Goal: Navigation & Orientation: Locate item on page

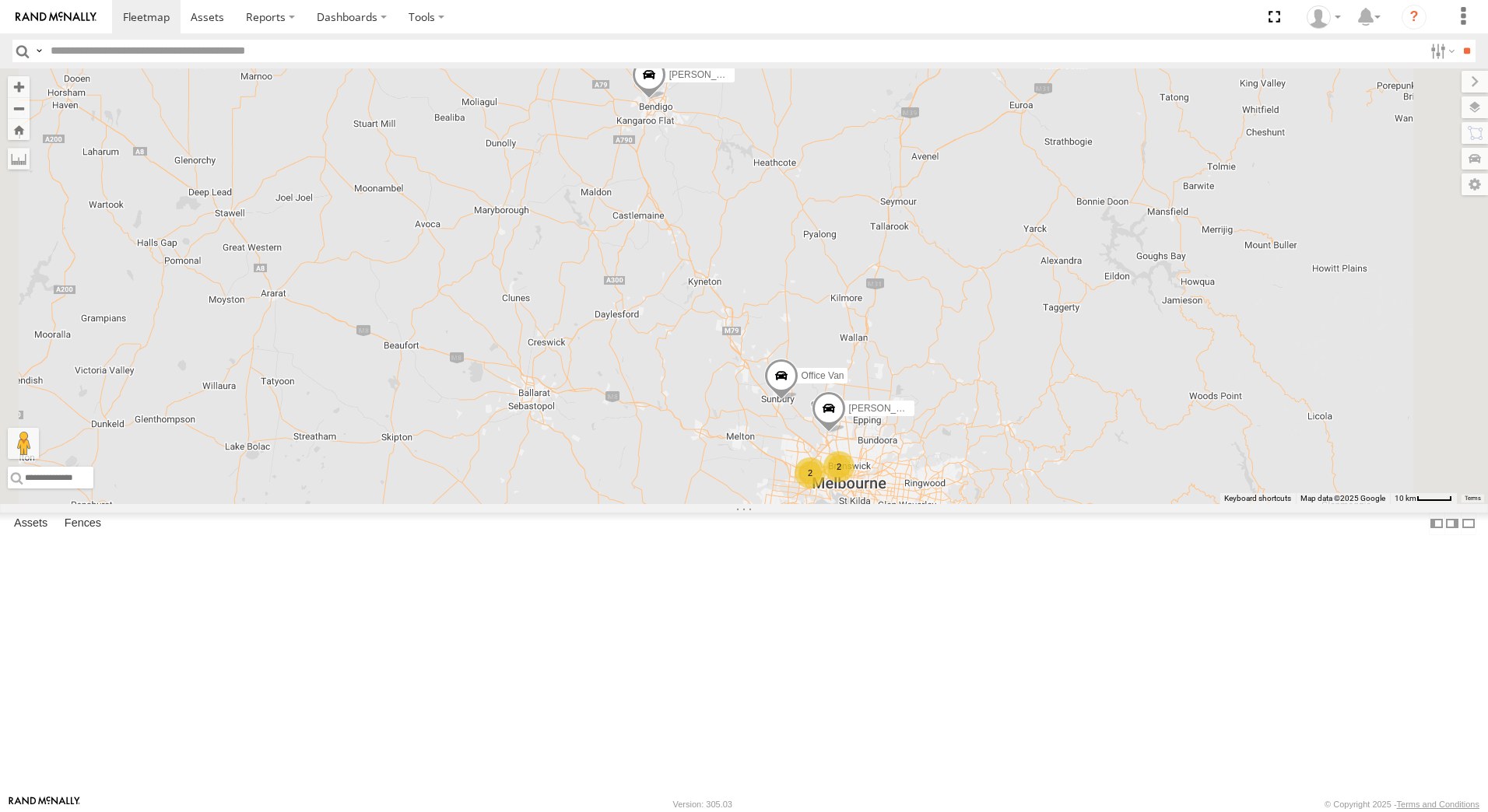
click at [0, 0] on span at bounding box center [0, 0] width 0 height 0
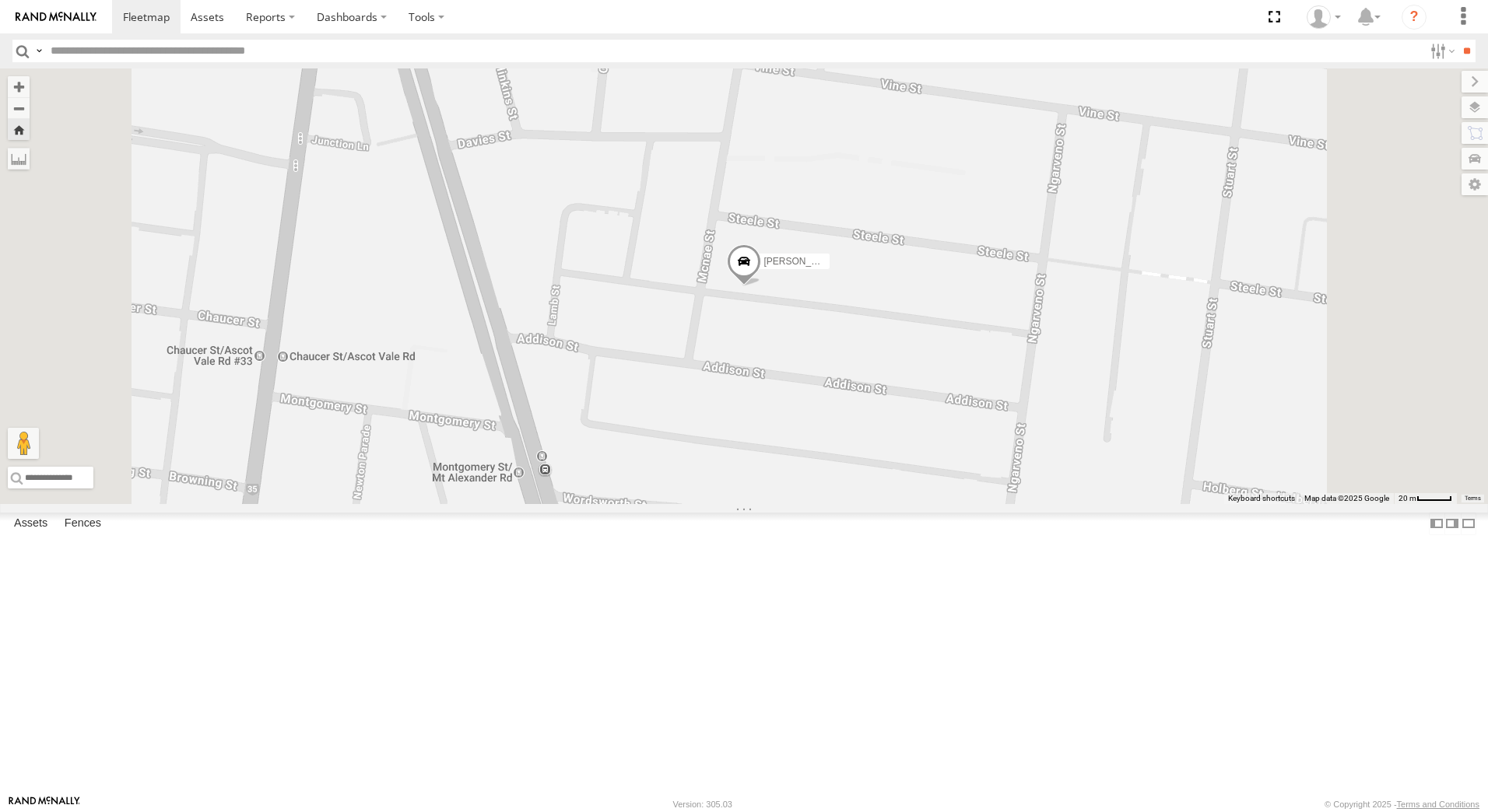
click at [0, 0] on span at bounding box center [0, 0] width 0 height 0
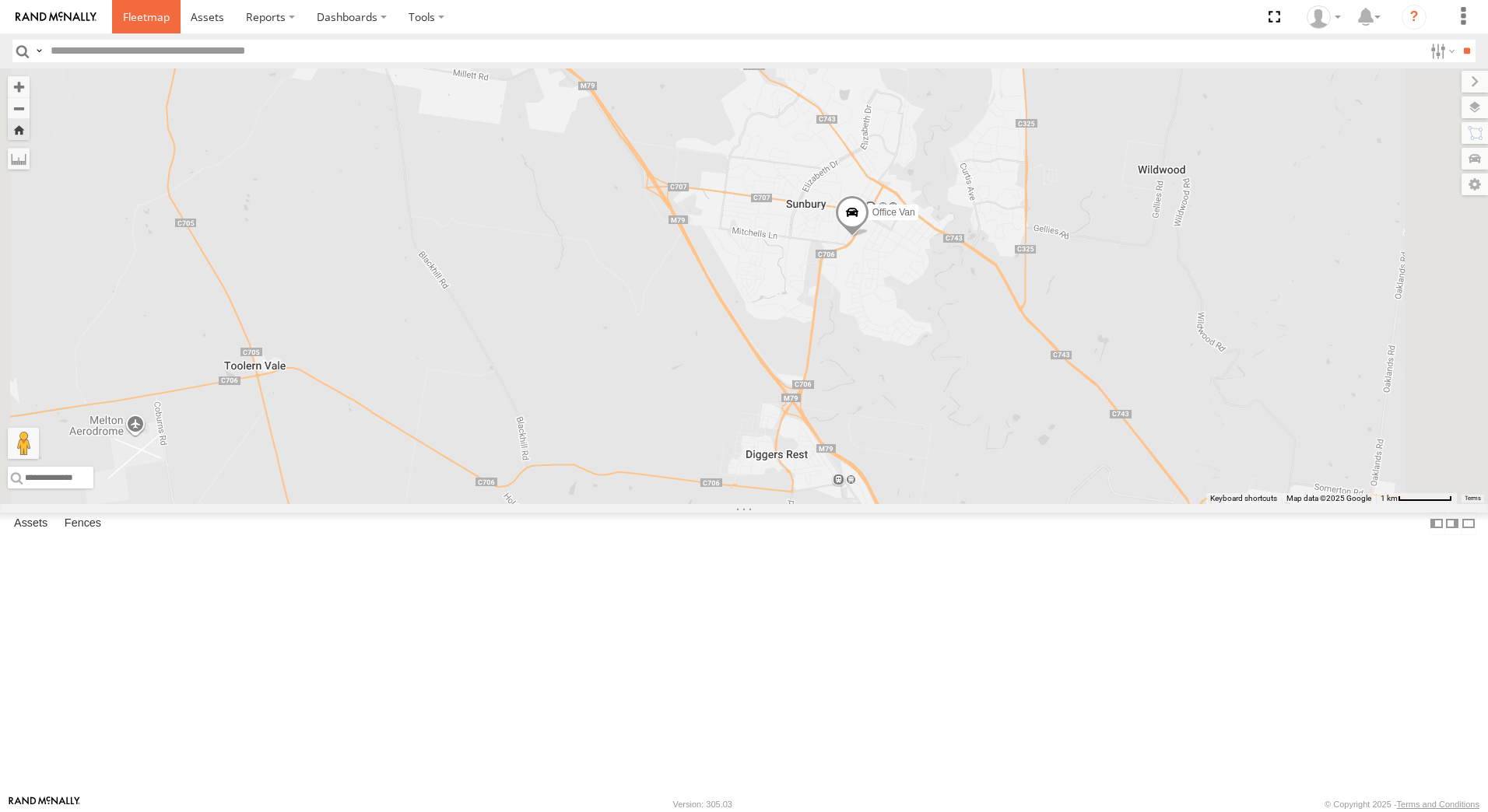
click at [142, 11] on span at bounding box center [146, 16] width 47 height 15
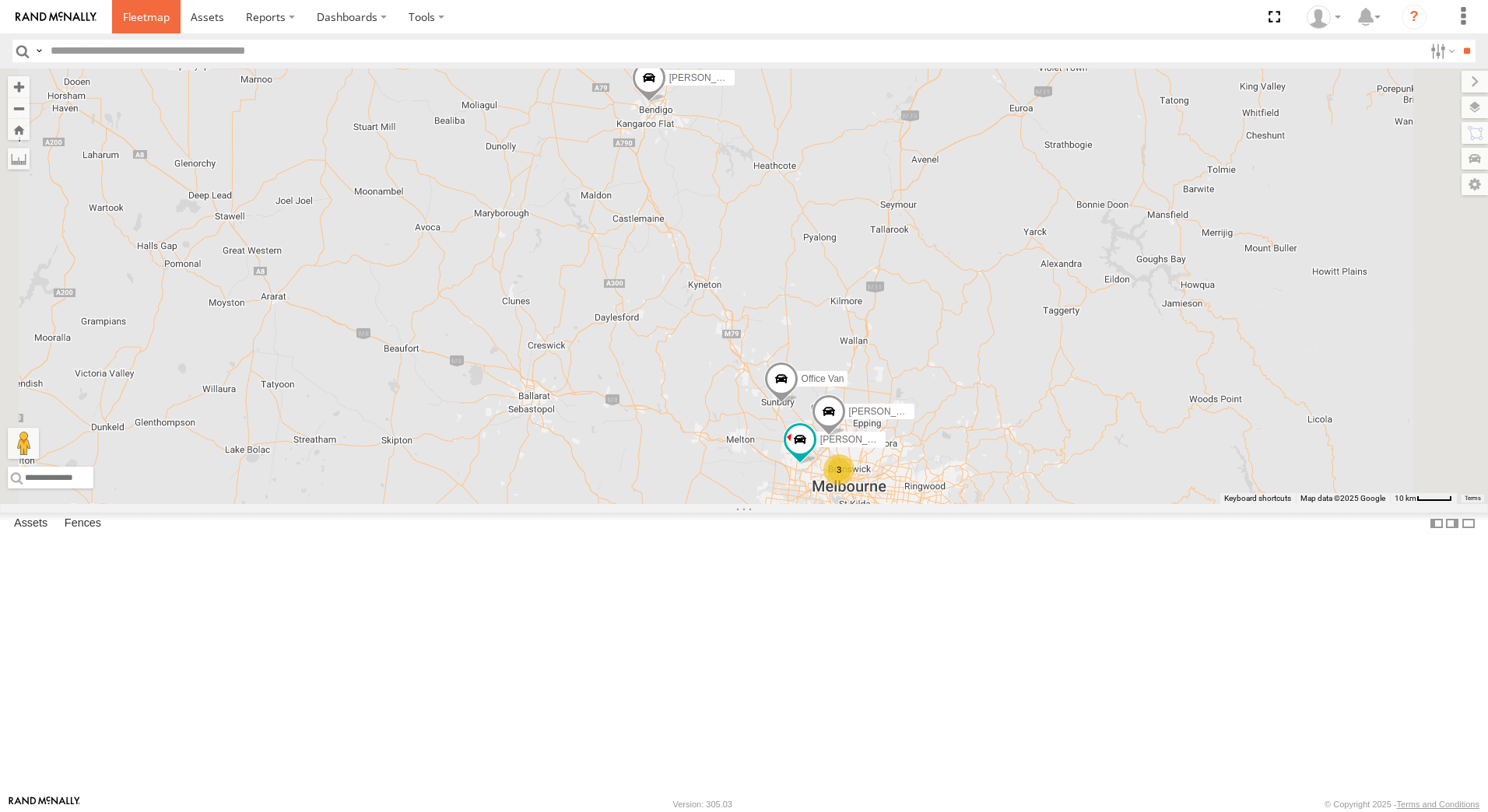
click at [138, 16] on span at bounding box center [146, 16] width 47 height 15
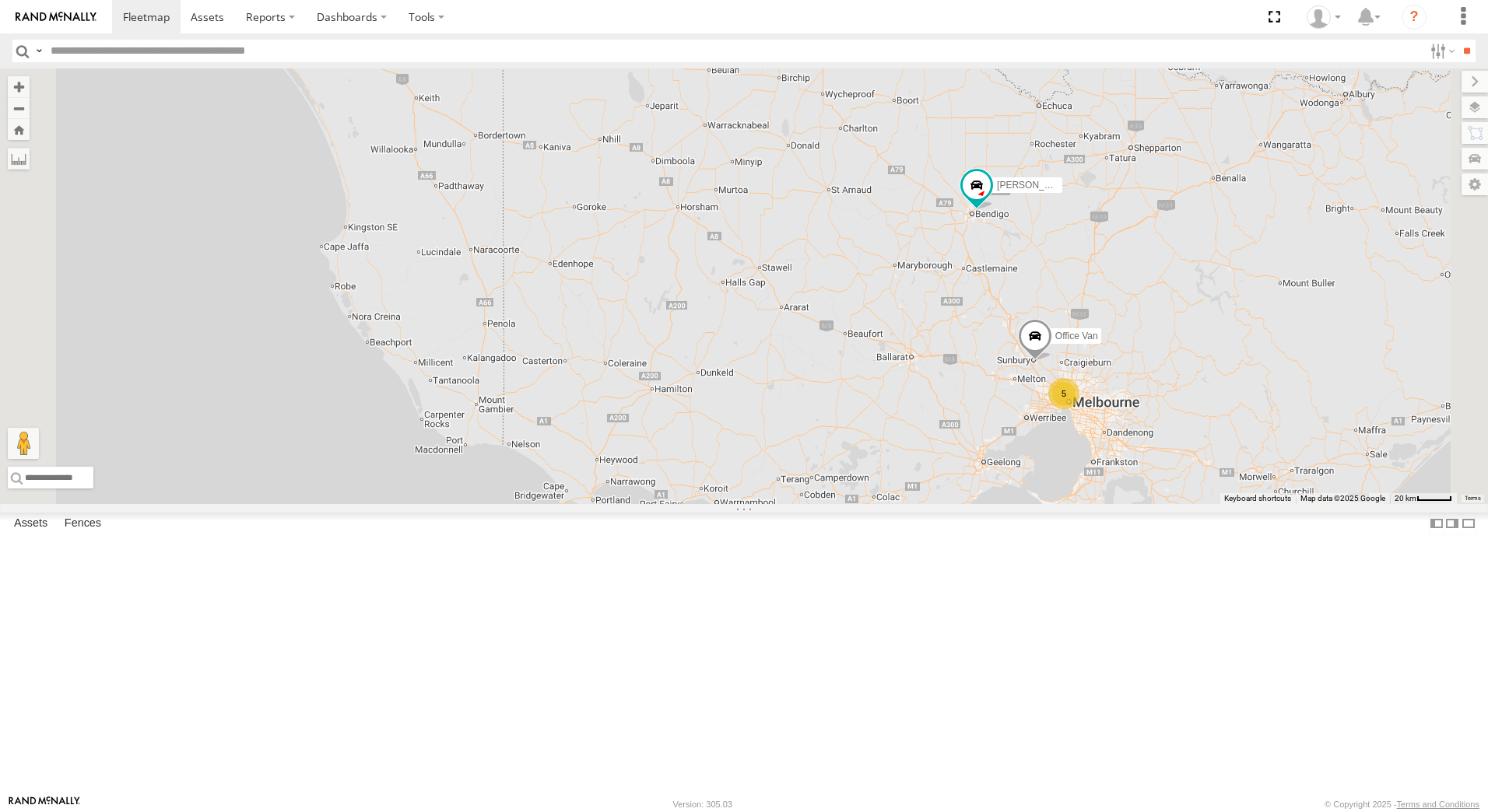
click at [1014, 264] on div "Office Van Rob Serpell 5" at bounding box center [744, 286] width 1488 height 436
click at [1052, 362] on span at bounding box center [1035, 340] width 35 height 42
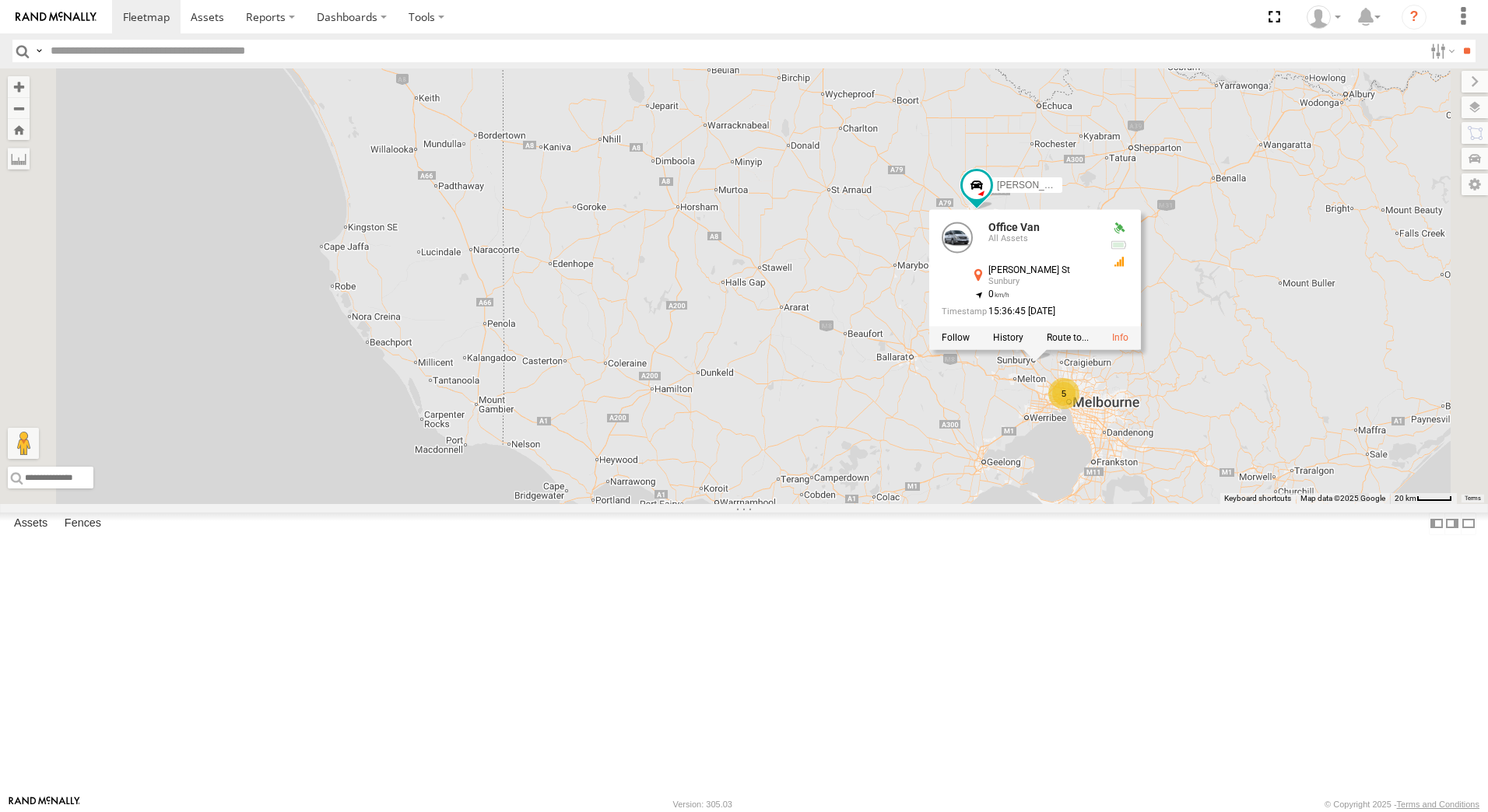
click at [1016, 458] on div "Office Van Rob Serpell 5 Office Van All Assets Horne St Sunbury -37.58453 , 144…" at bounding box center [744, 286] width 1488 height 436
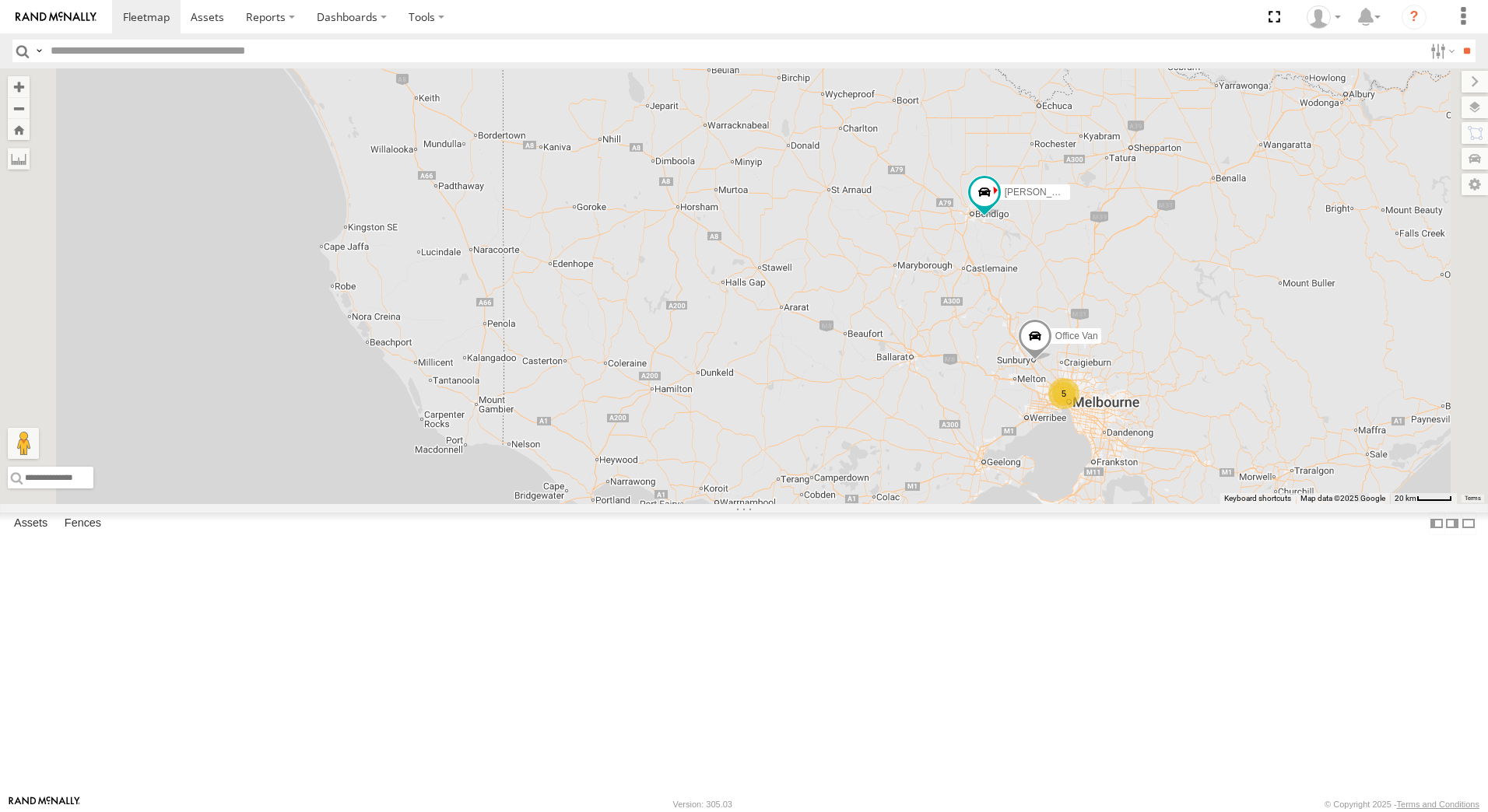
click at [0, 0] on span at bounding box center [0, 0] width 0 height 0
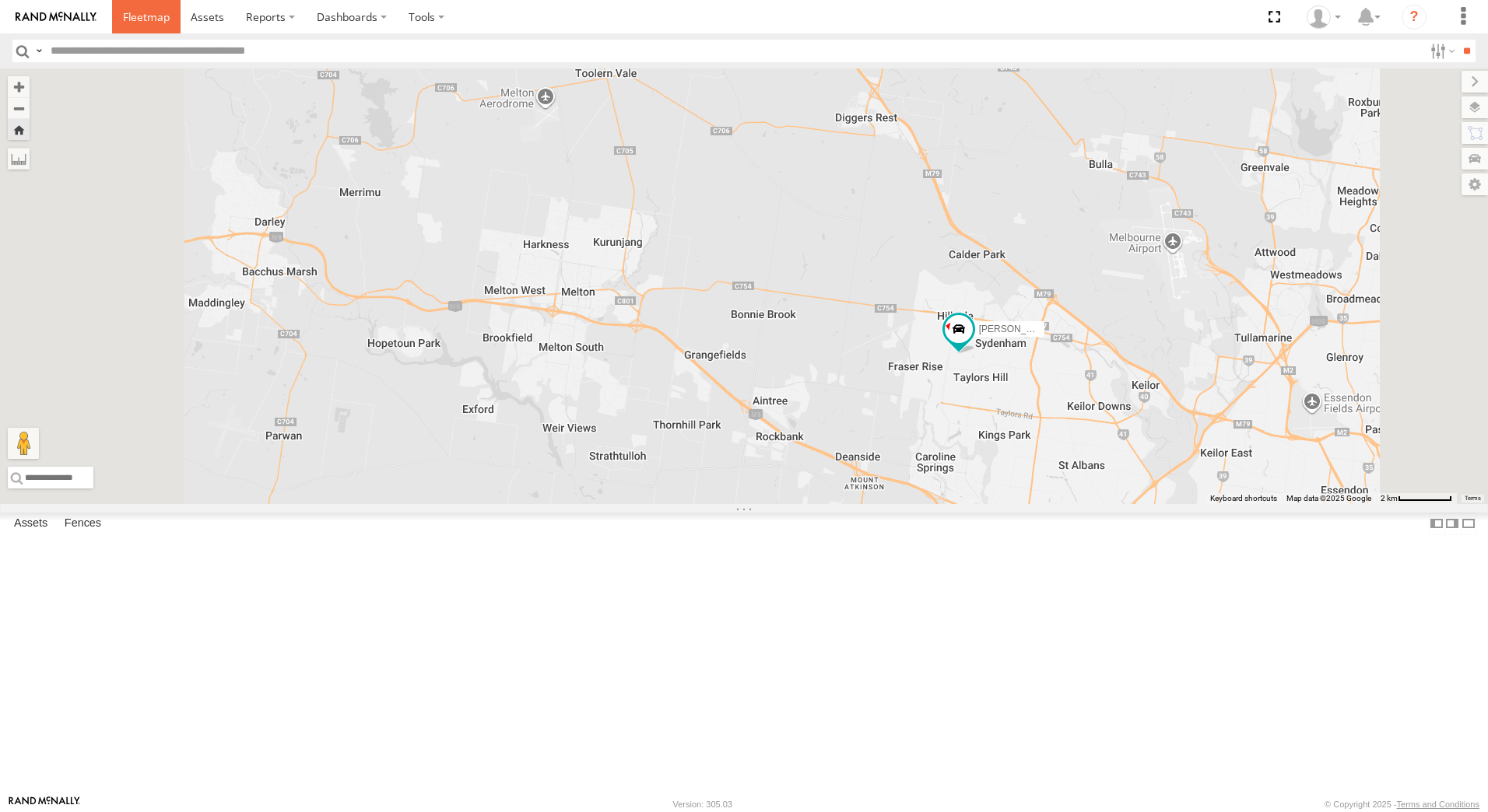
click at [147, 21] on span at bounding box center [146, 16] width 47 height 15
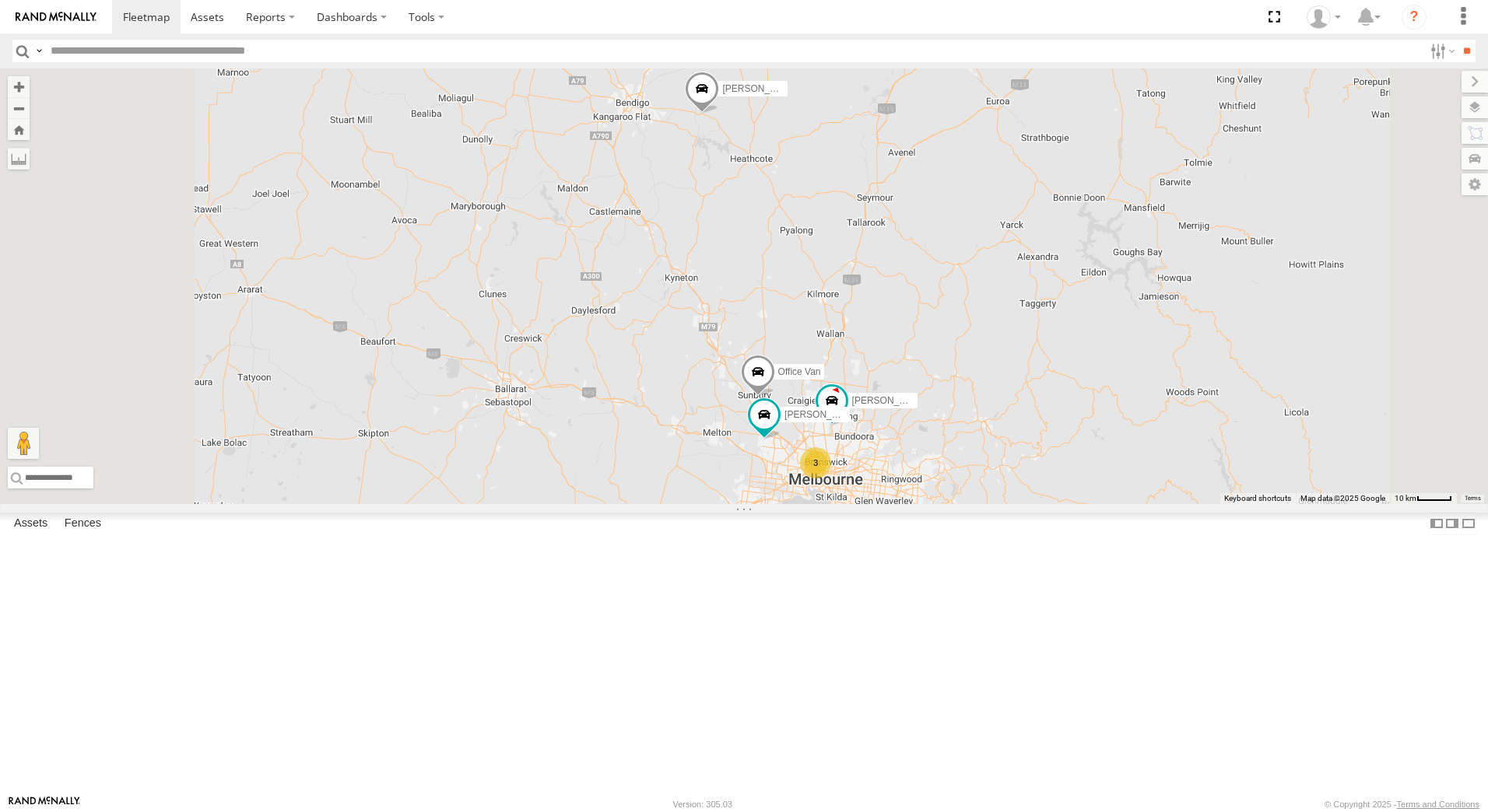
click at [719, 114] on span at bounding box center [702, 93] width 35 height 42
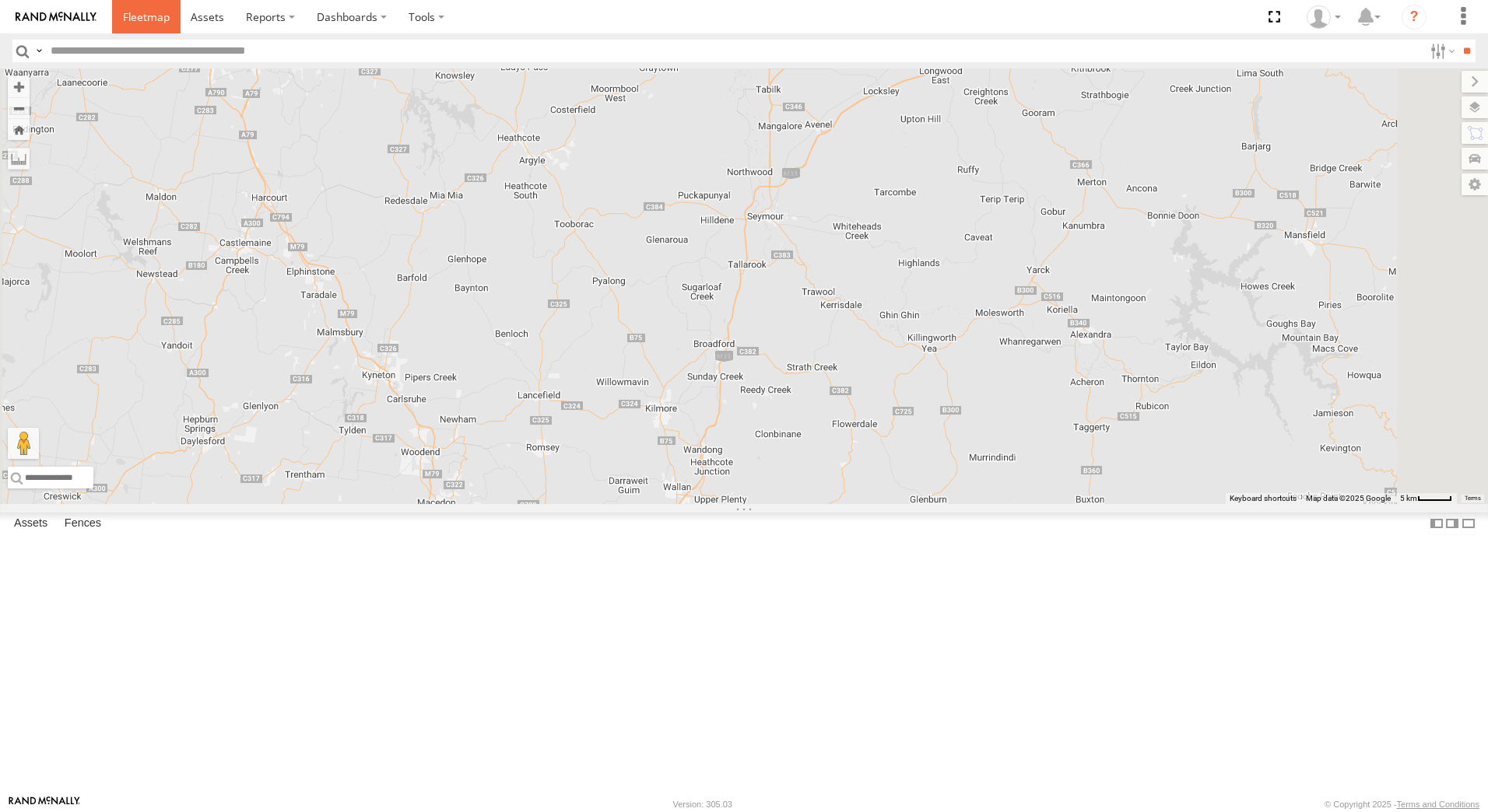
click at [153, 21] on span at bounding box center [146, 16] width 47 height 15
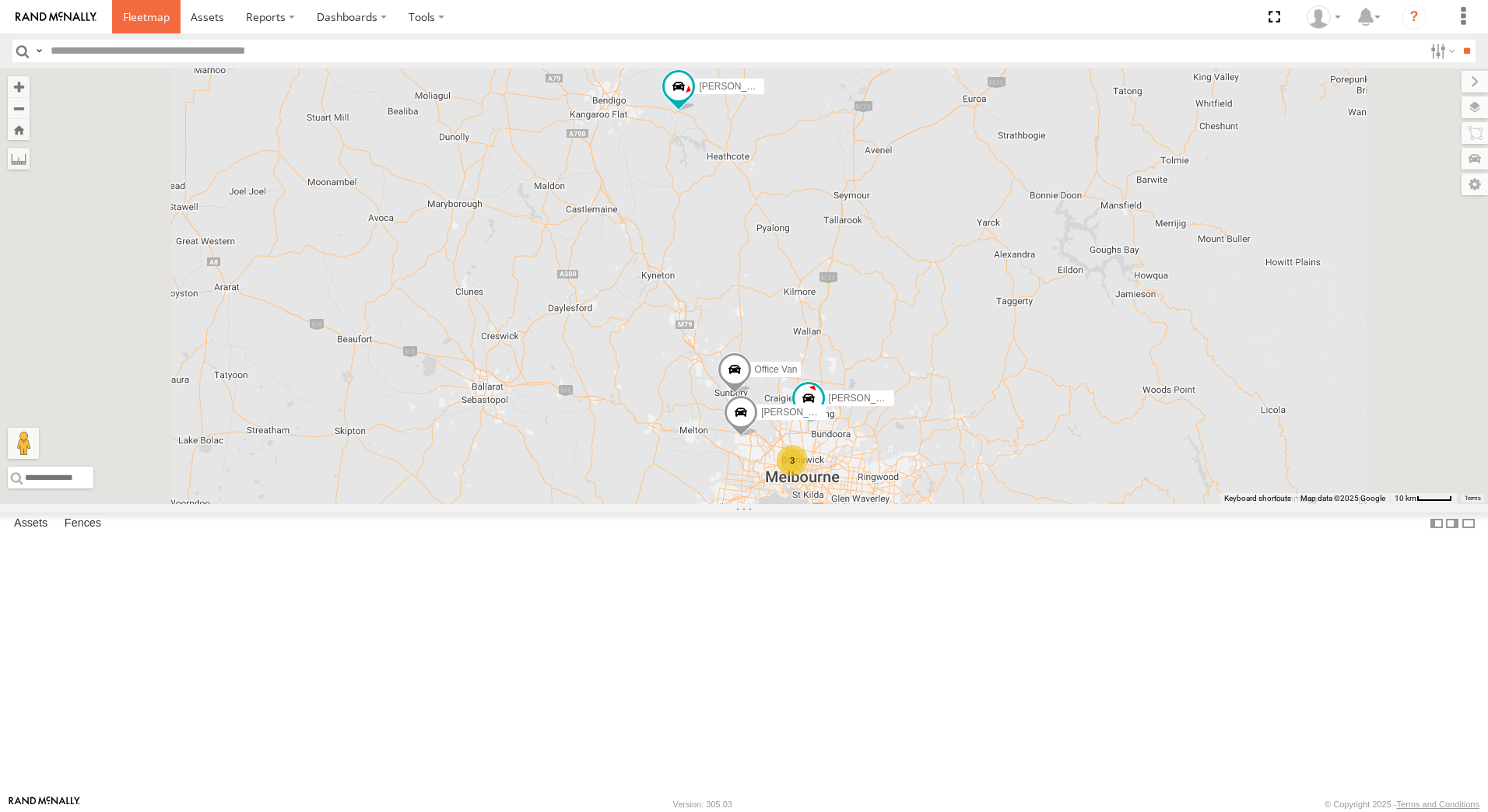
click at [153, 20] on span at bounding box center [146, 16] width 47 height 15
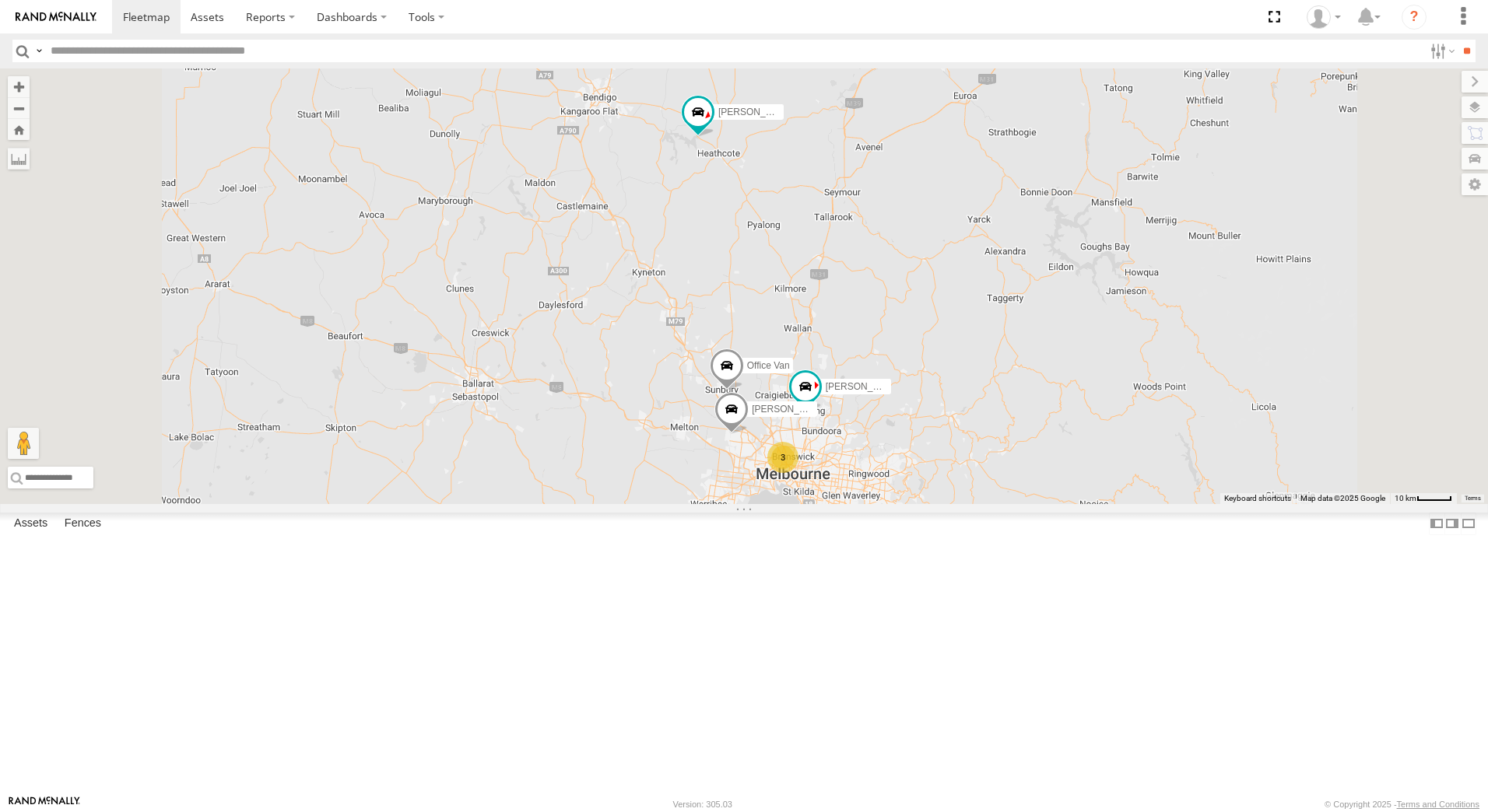
click at [749, 434] on span at bounding box center [732, 413] width 35 height 42
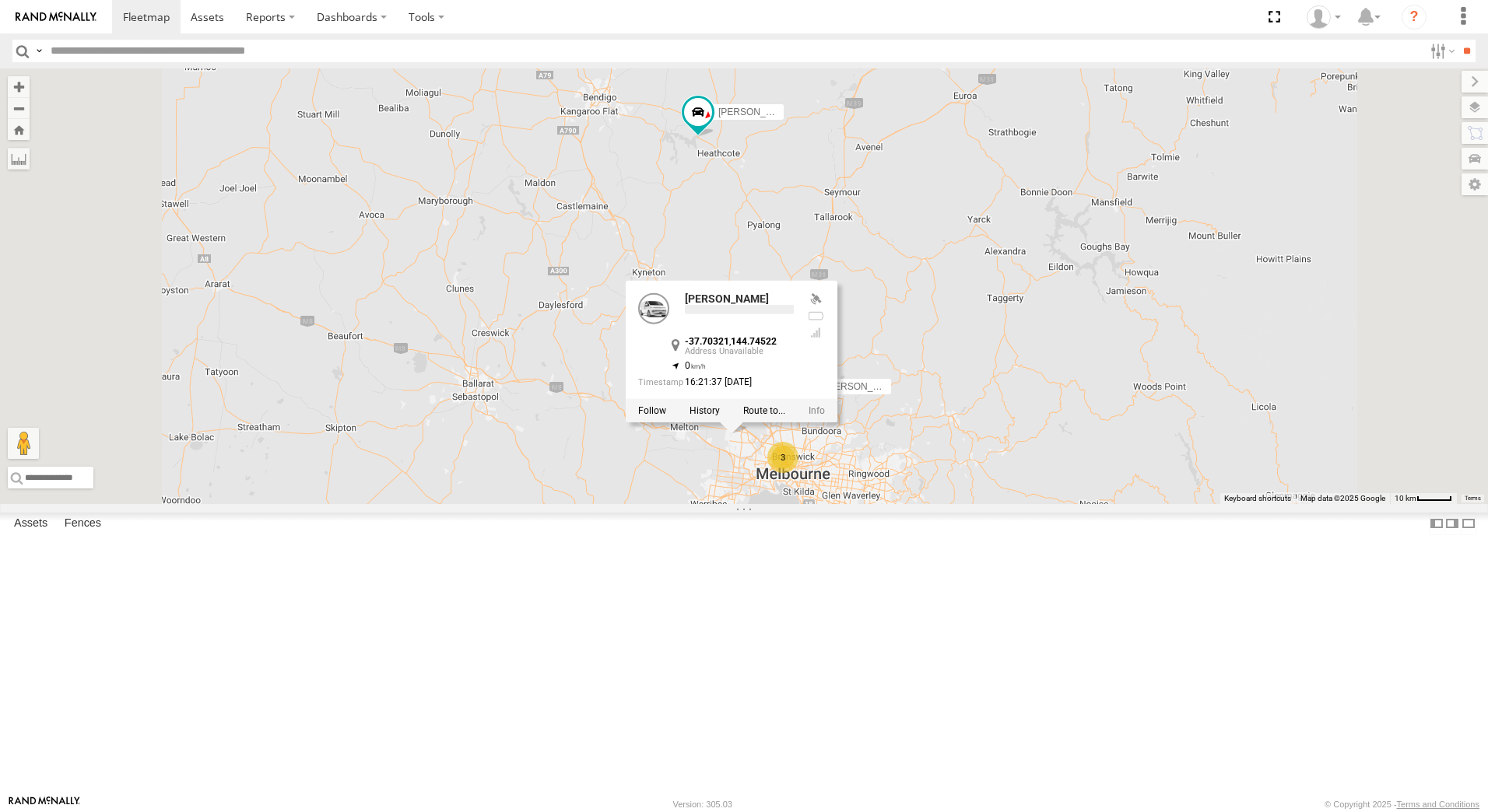
click at [1180, 414] on div "Office Van 3 [PERSON_NAME] [PERSON_NAME] [PERSON_NAME] [PERSON_NAME] -37.70321 …" at bounding box center [744, 286] width 1488 height 436
